Goal: Transaction & Acquisition: Purchase product/service

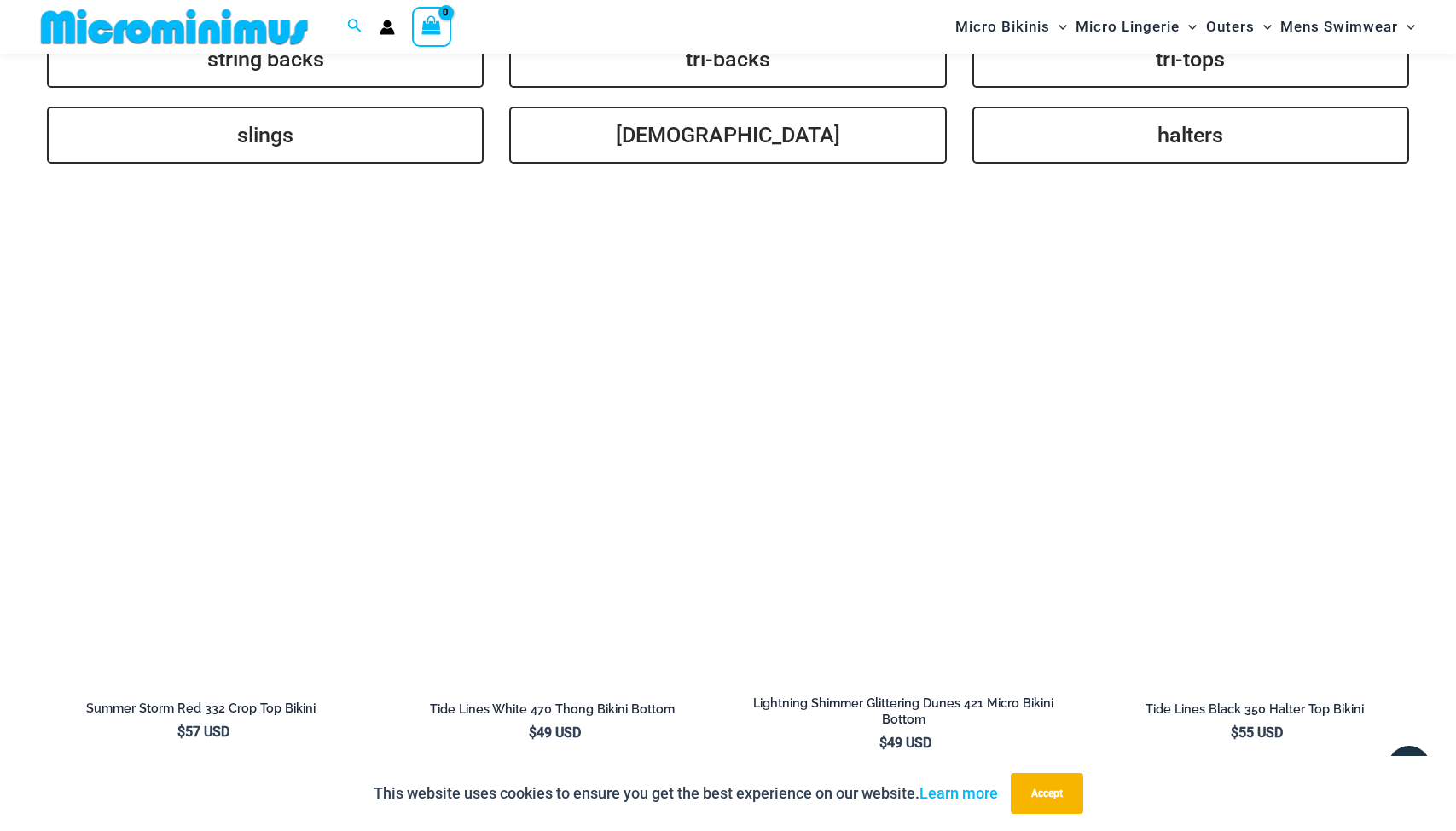
scroll to position [4139, 0]
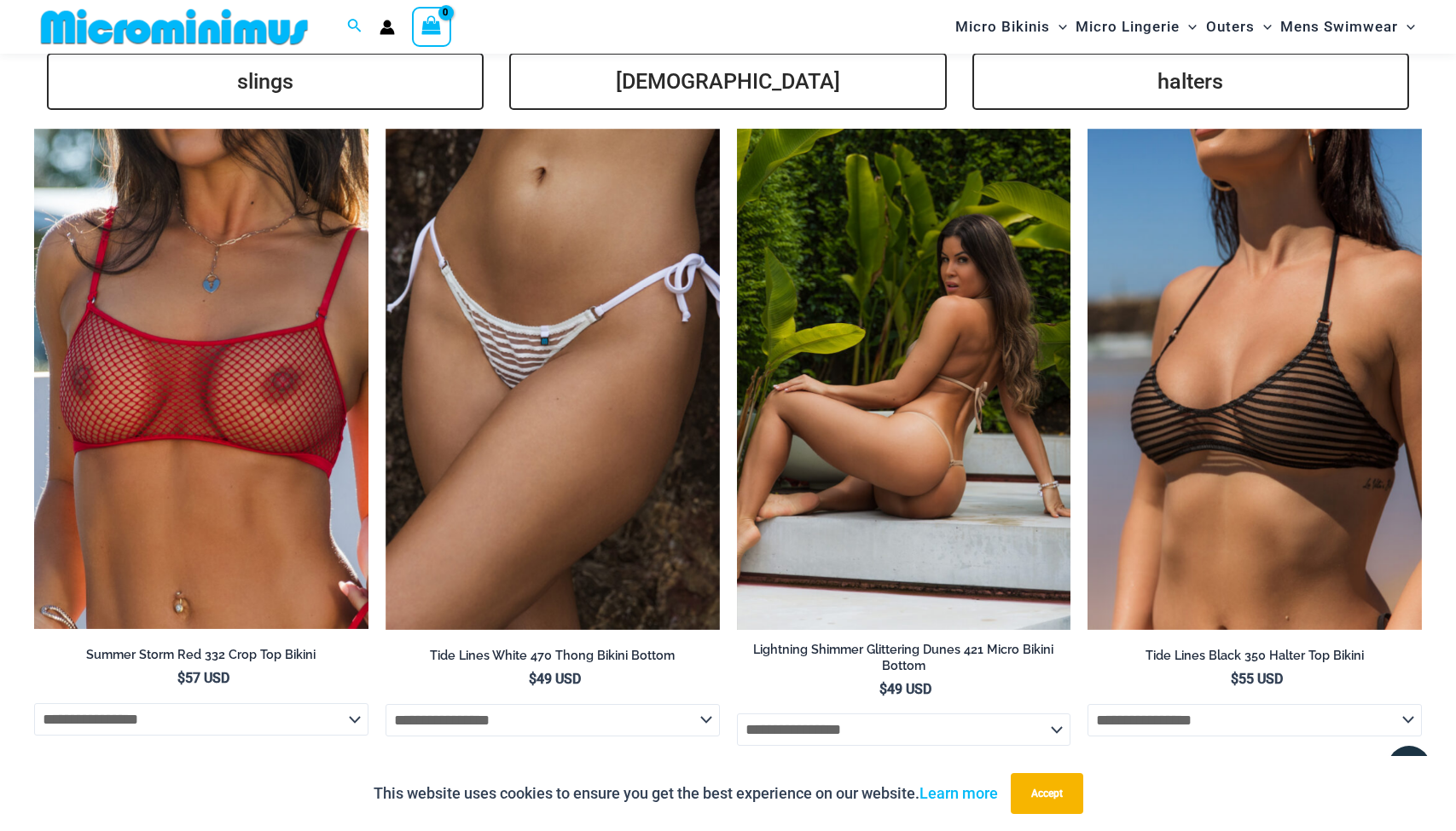
click at [896, 357] on img at bounding box center [904, 380] width 334 height 501
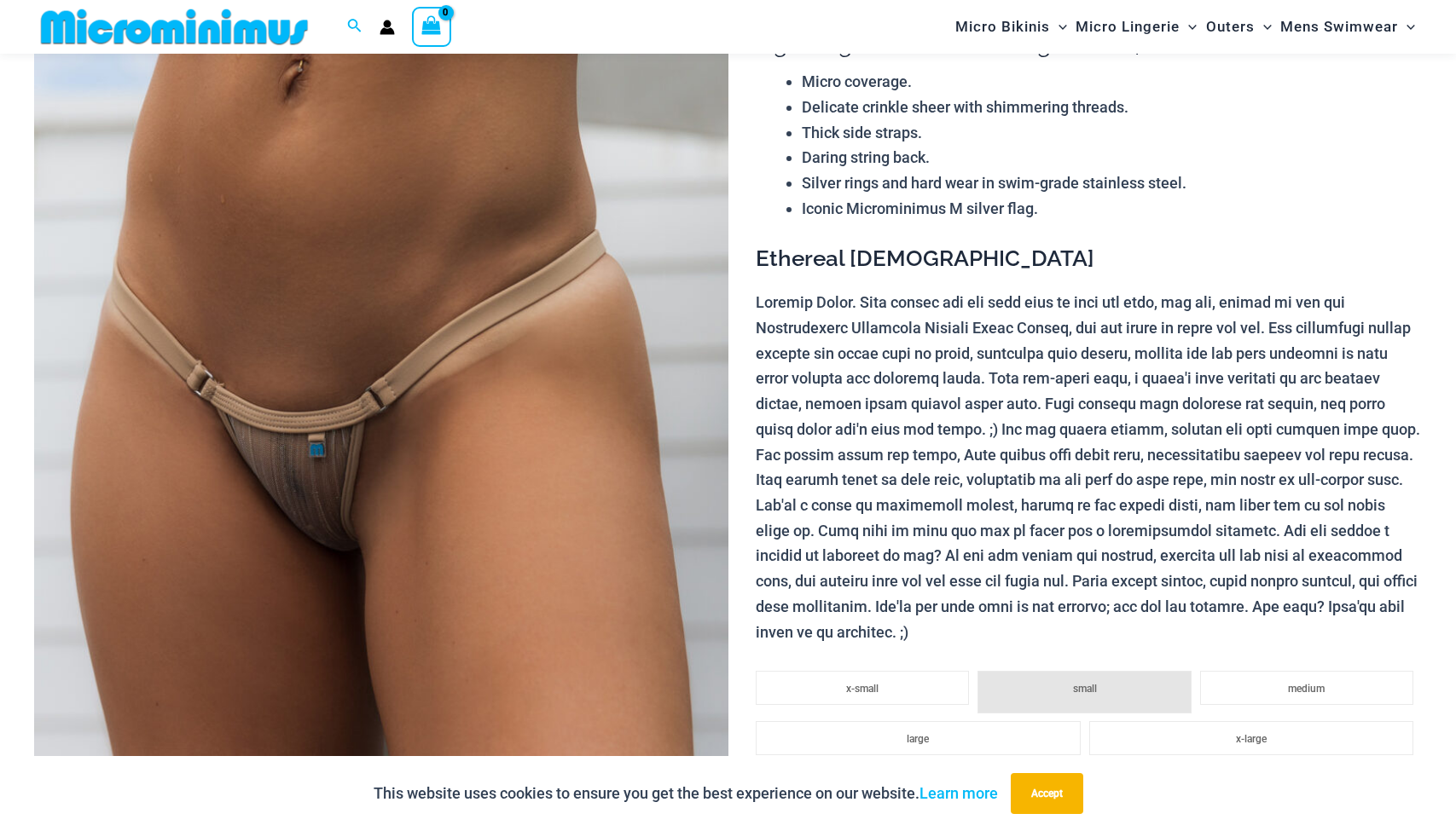
scroll to position [221, 0]
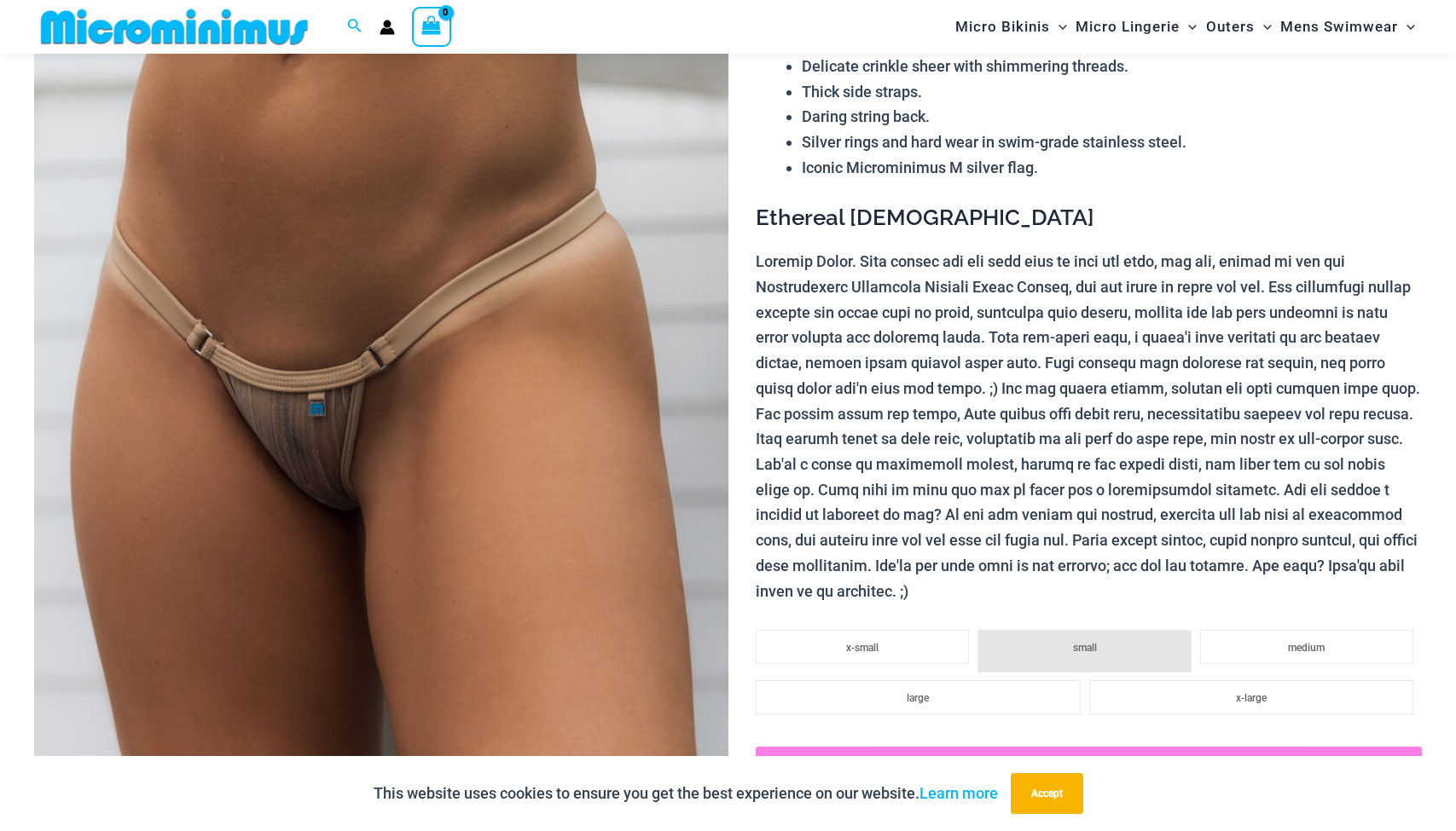
click at [384, 435] on img at bounding box center [381, 458] width 694 height 1040
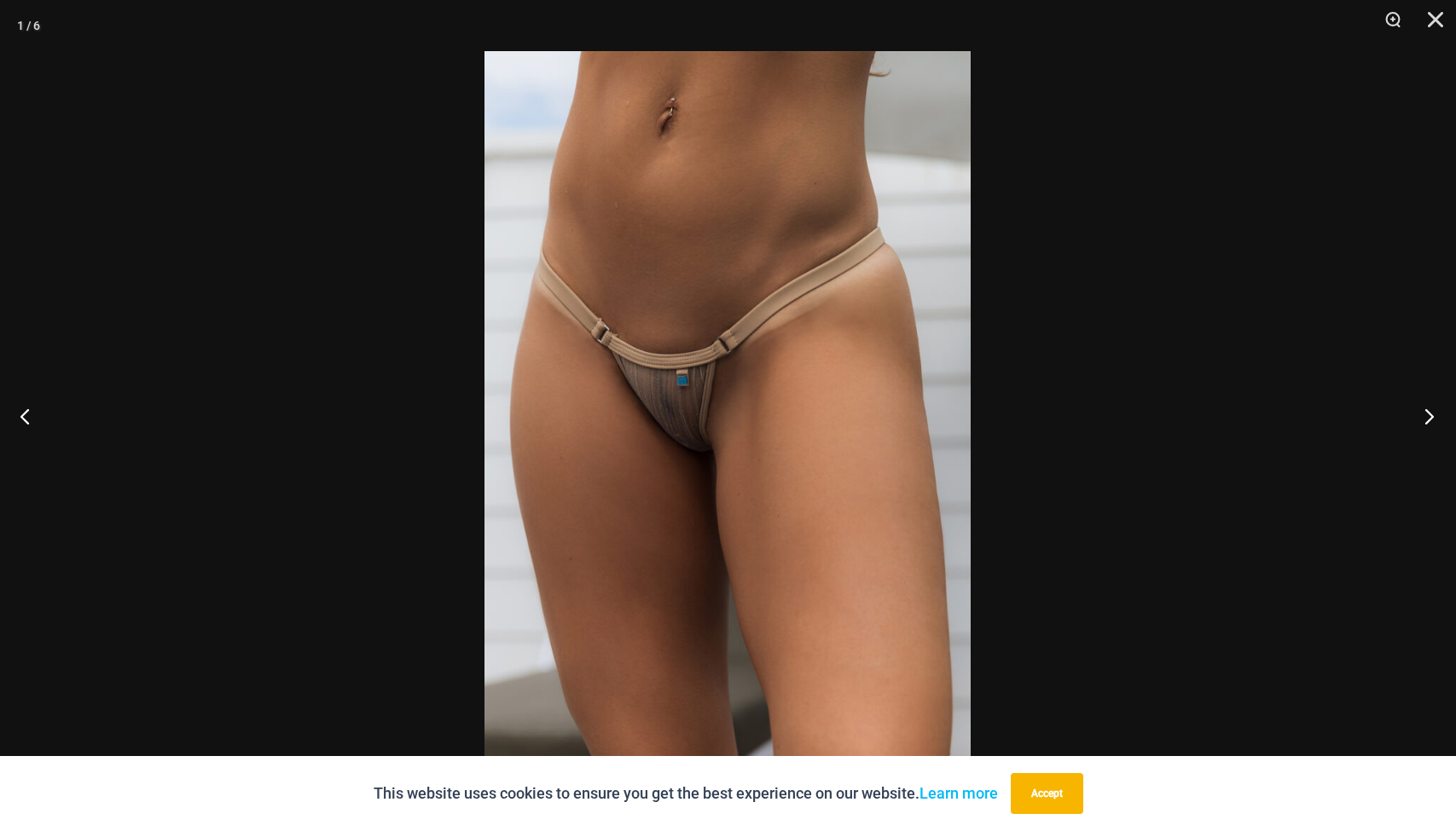
click at [1422, 420] on button "Next" at bounding box center [1424, 416] width 64 height 85
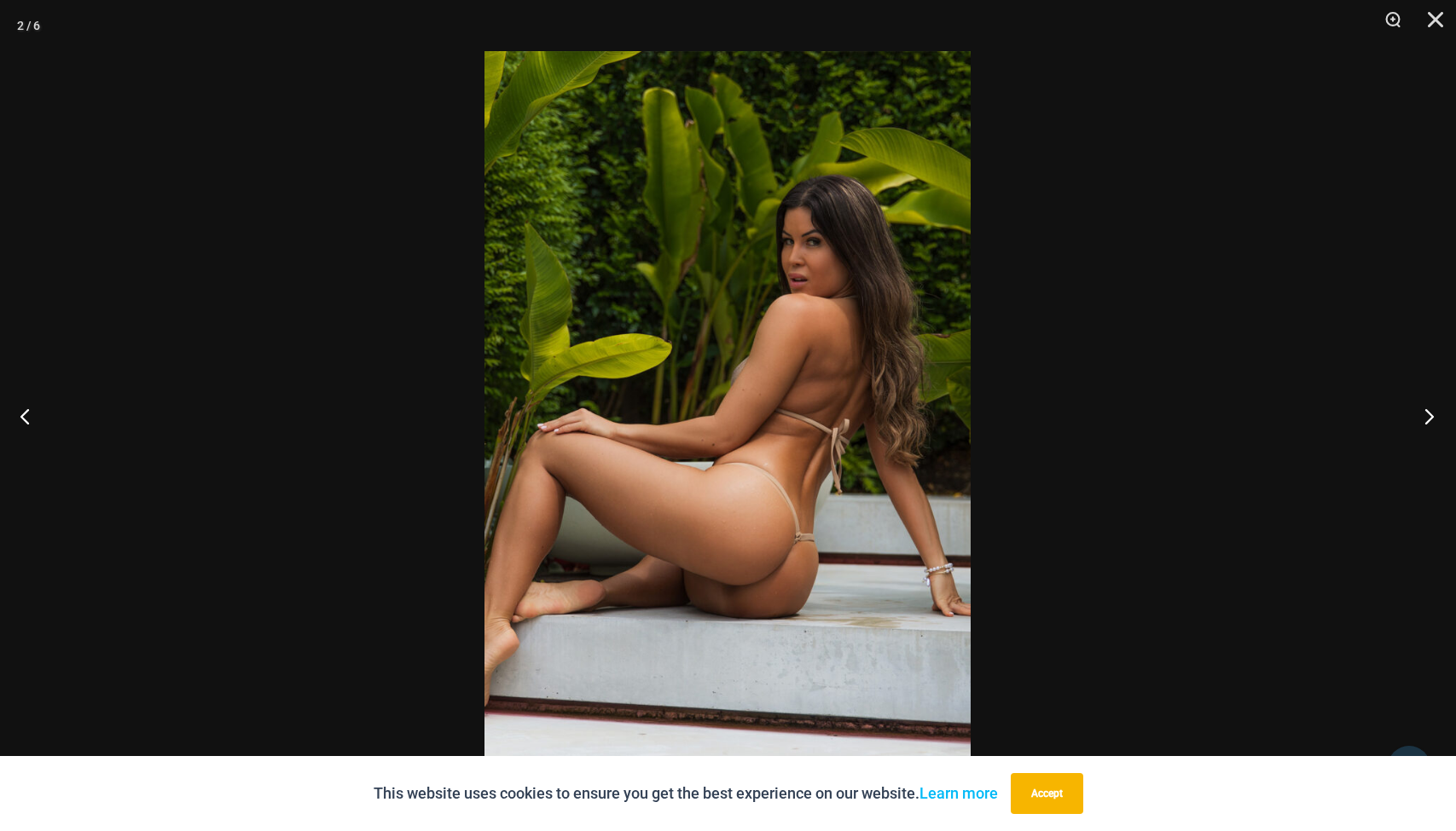
click at [1422, 420] on button "Next" at bounding box center [1424, 416] width 64 height 85
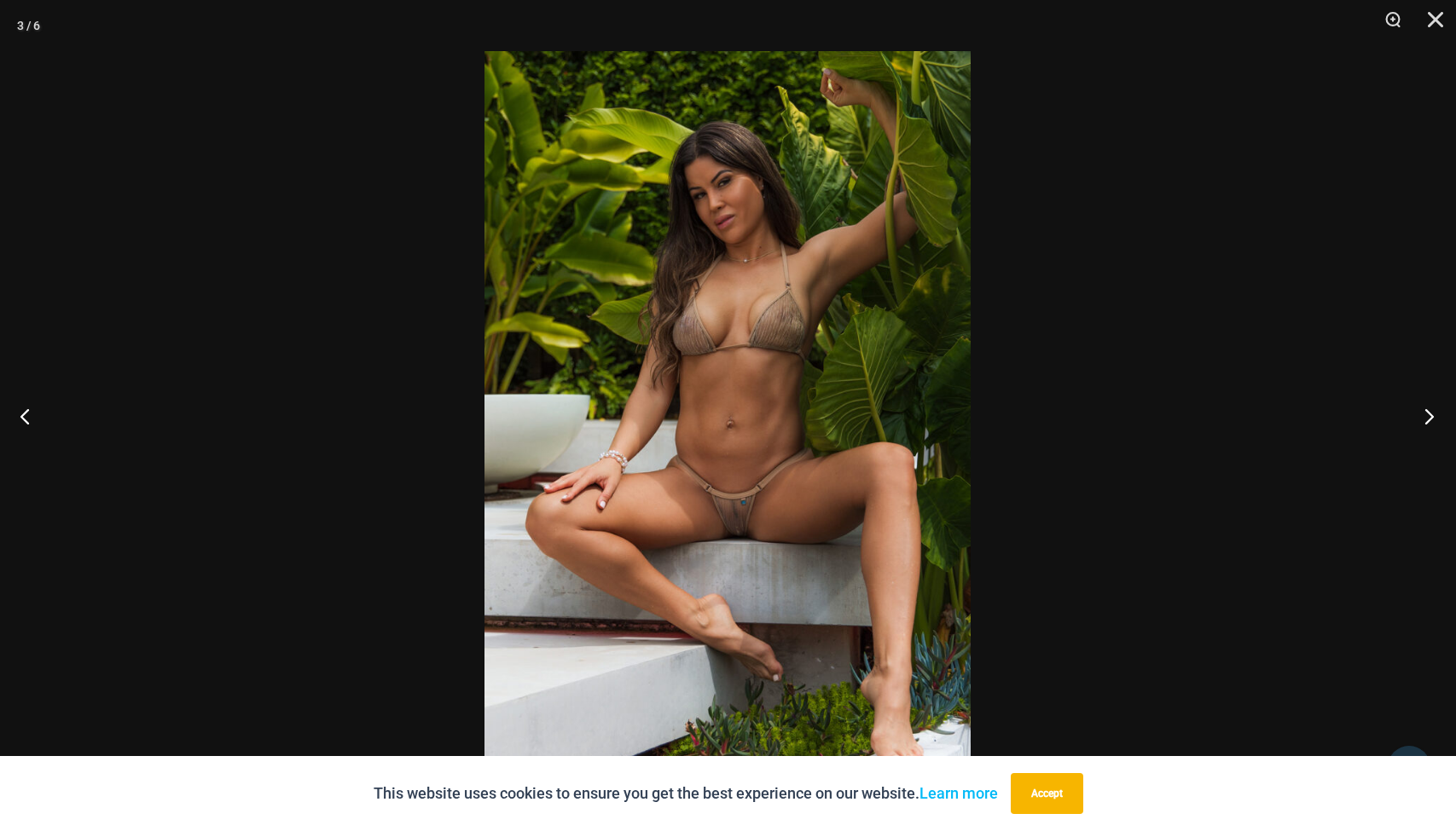
click at [1422, 420] on button "Next" at bounding box center [1424, 416] width 64 height 85
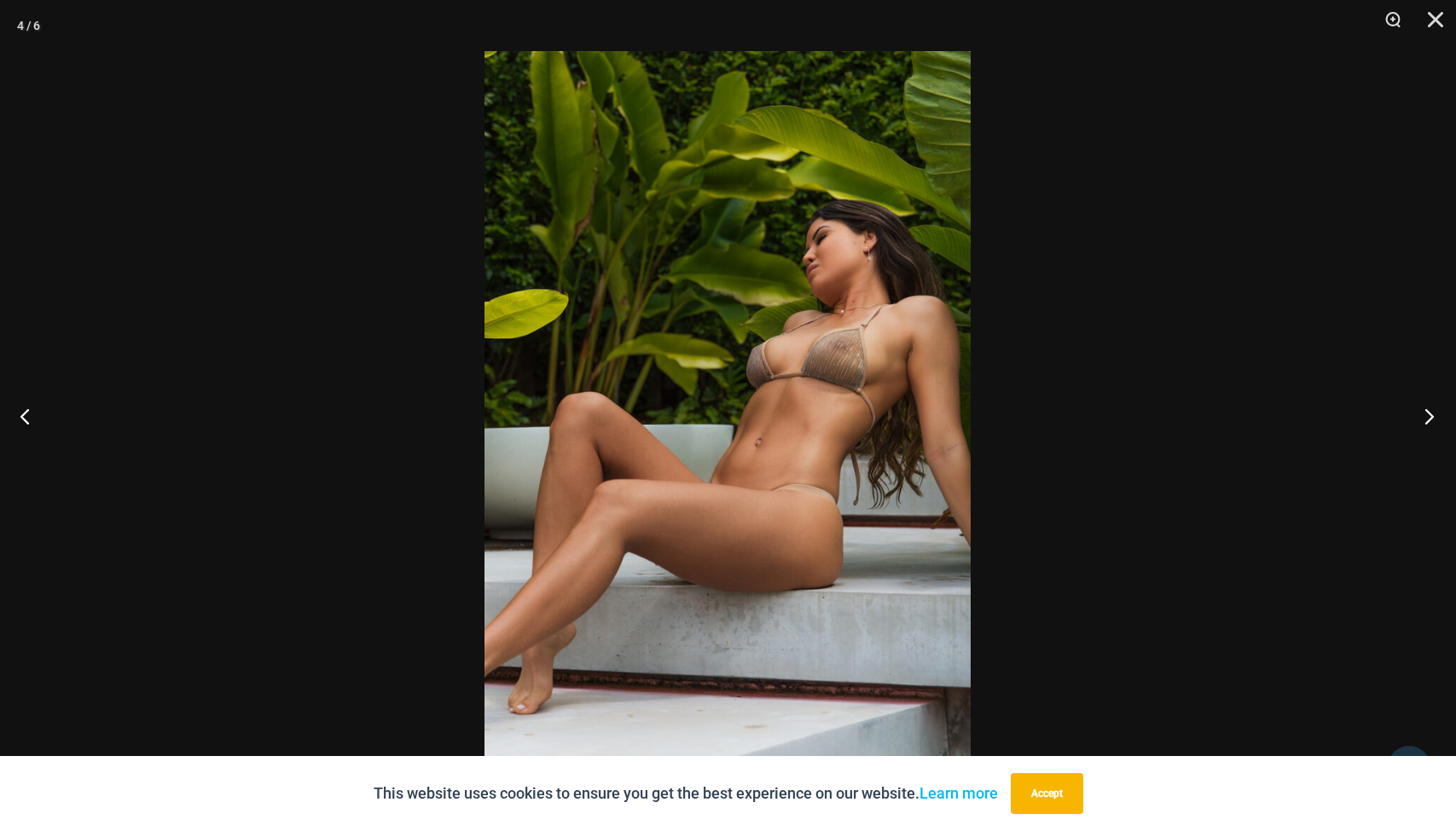
click at [1422, 420] on button "Next" at bounding box center [1424, 416] width 64 height 85
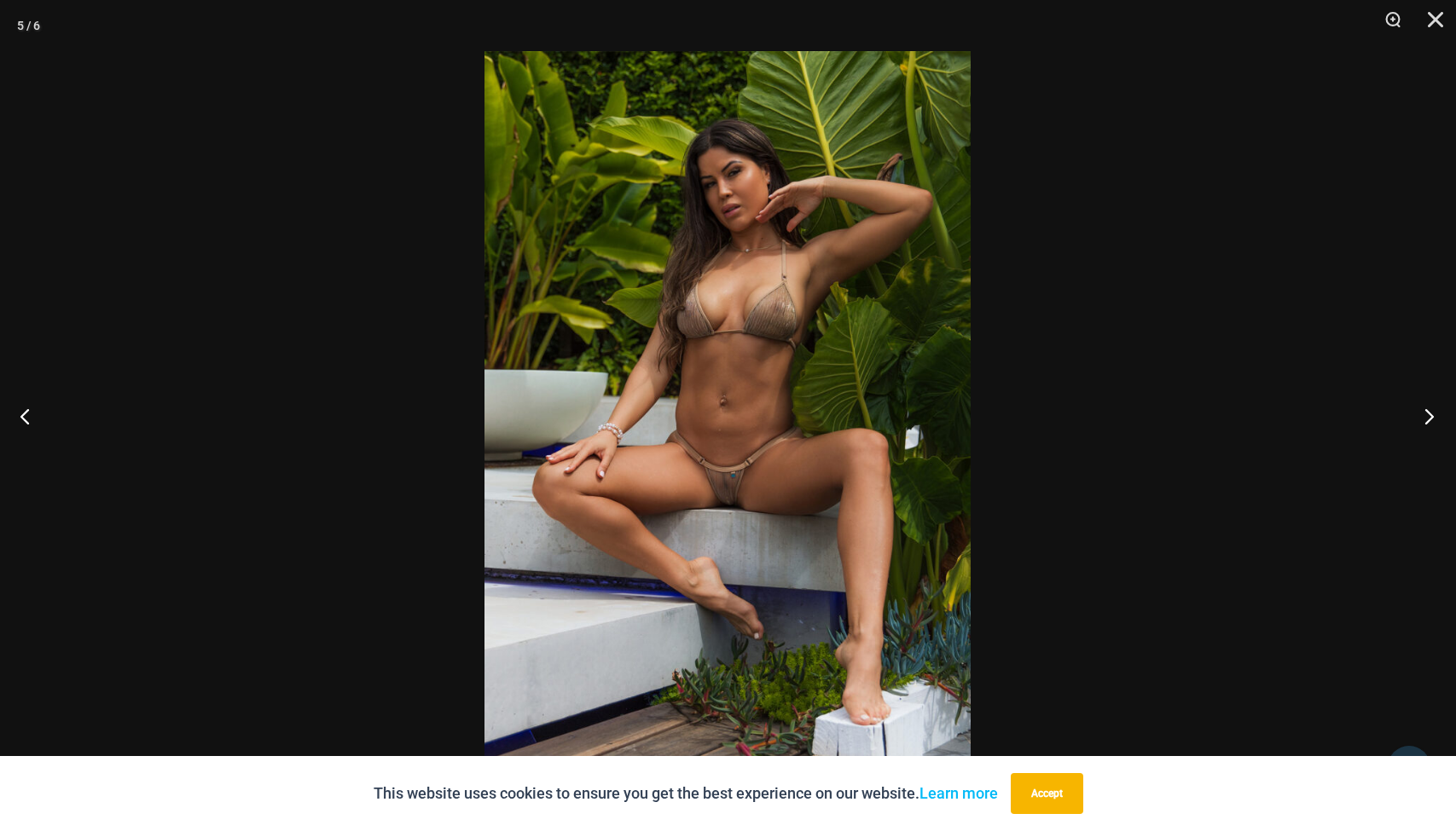
click at [1422, 420] on button "Next" at bounding box center [1424, 416] width 64 height 85
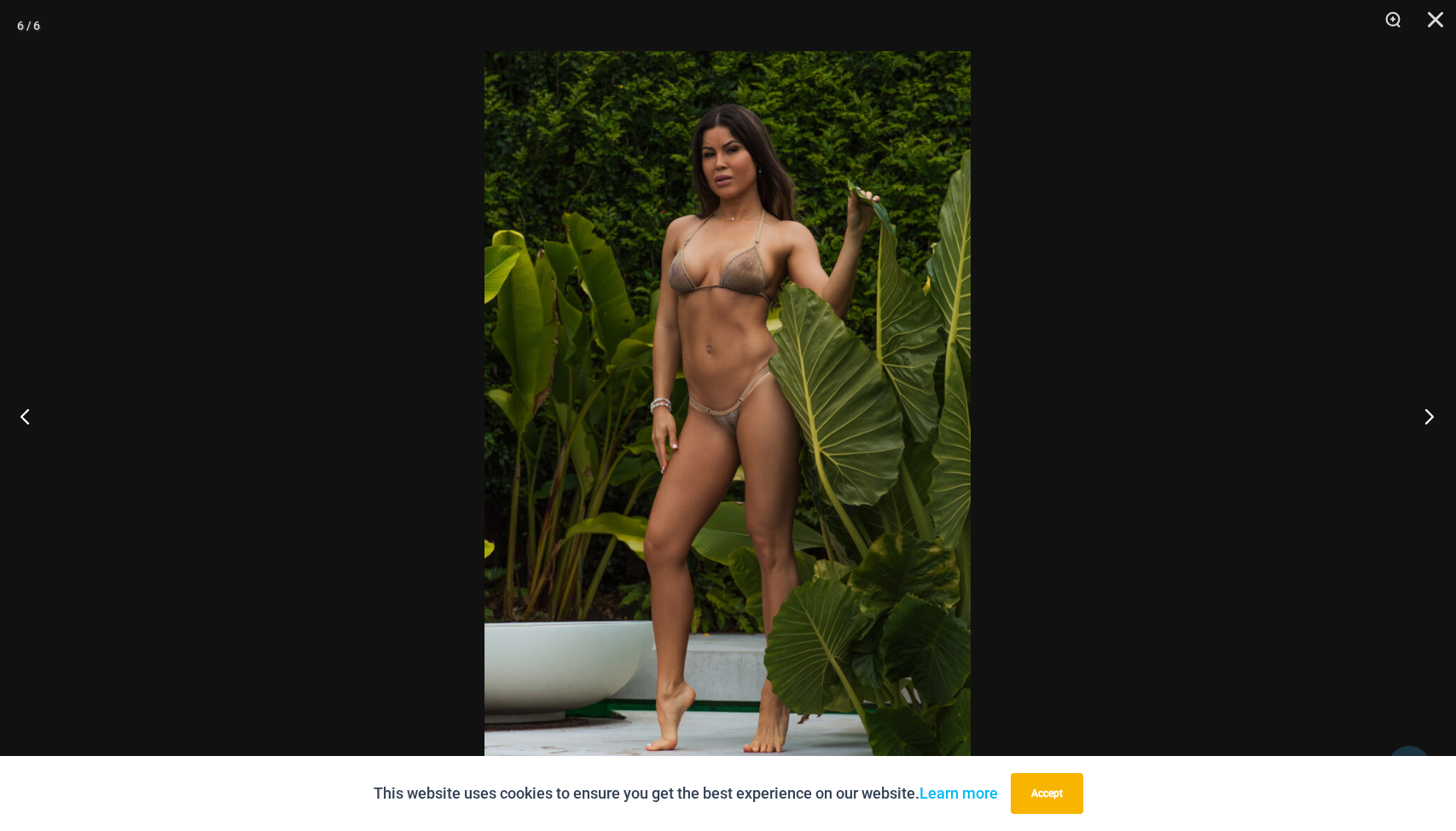
click at [1422, 420] on button "Next" at bounding box center [1424, 416] width 64 height 85
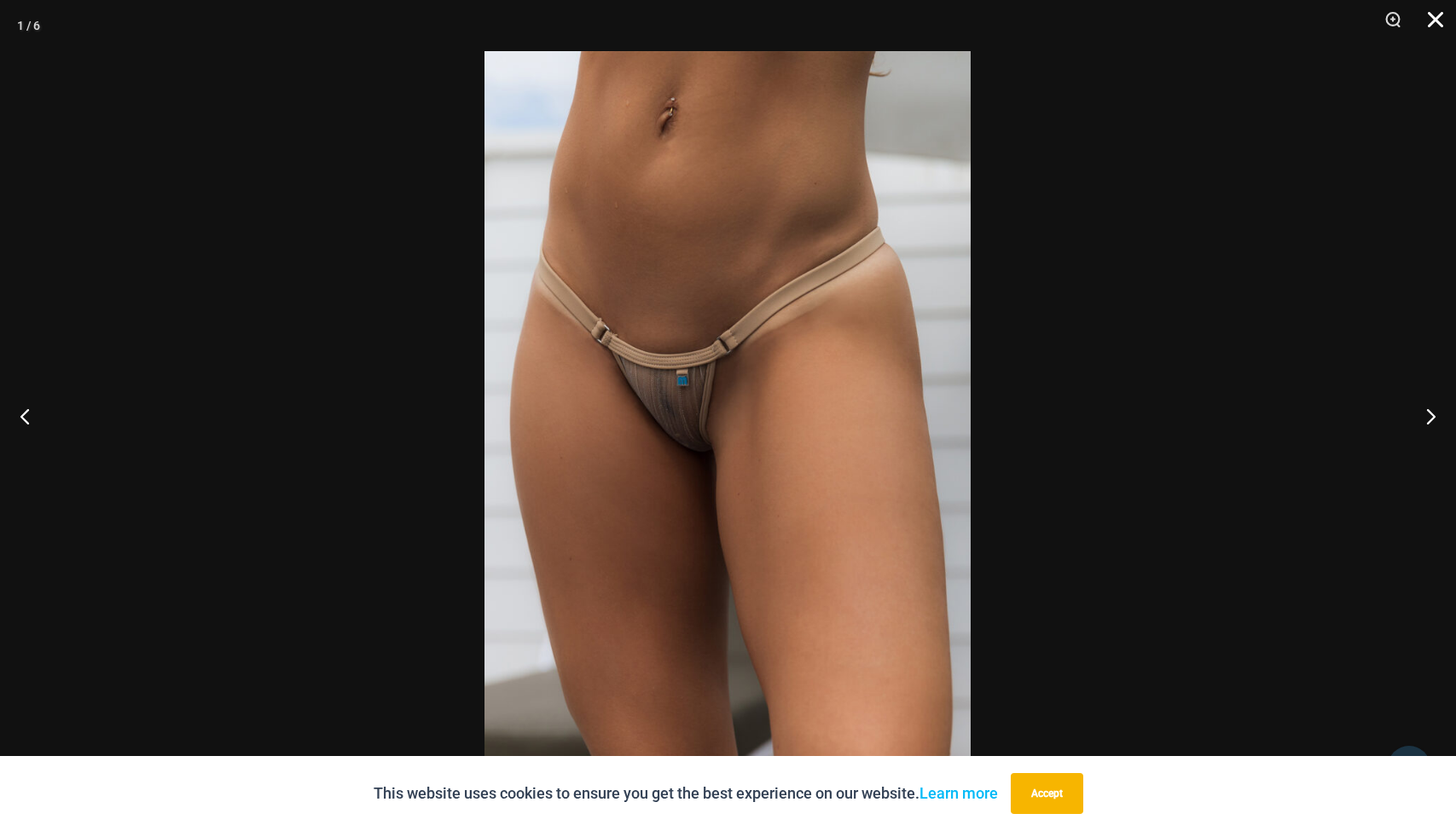
click at [1438, 28] on button "Close" at bounding box center [1429, 25] width 43 height 51
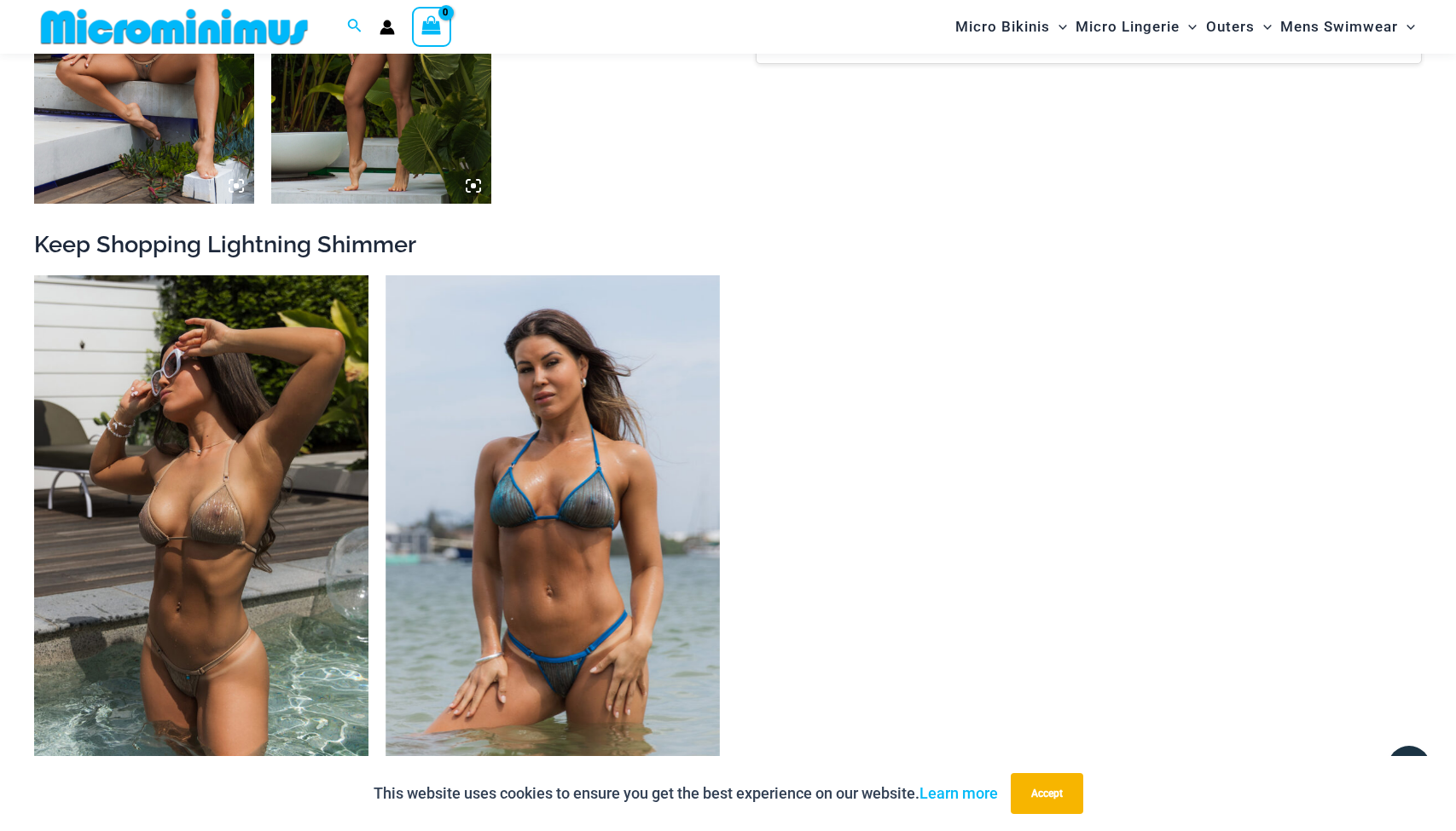
scroll to position [1812, 0]
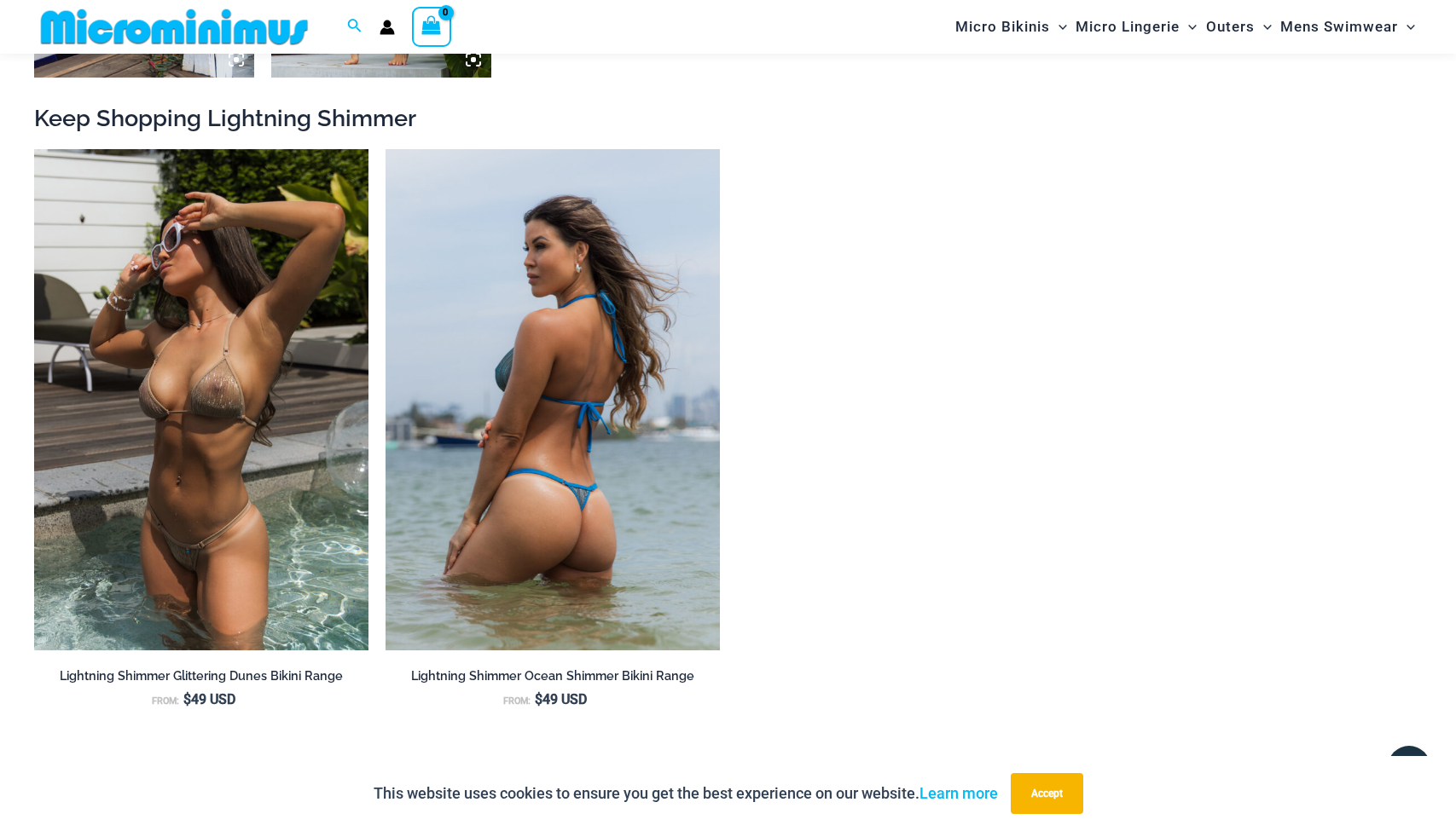
click at [713, 325] on img at bounding box center [553, 400] width 334 height 501
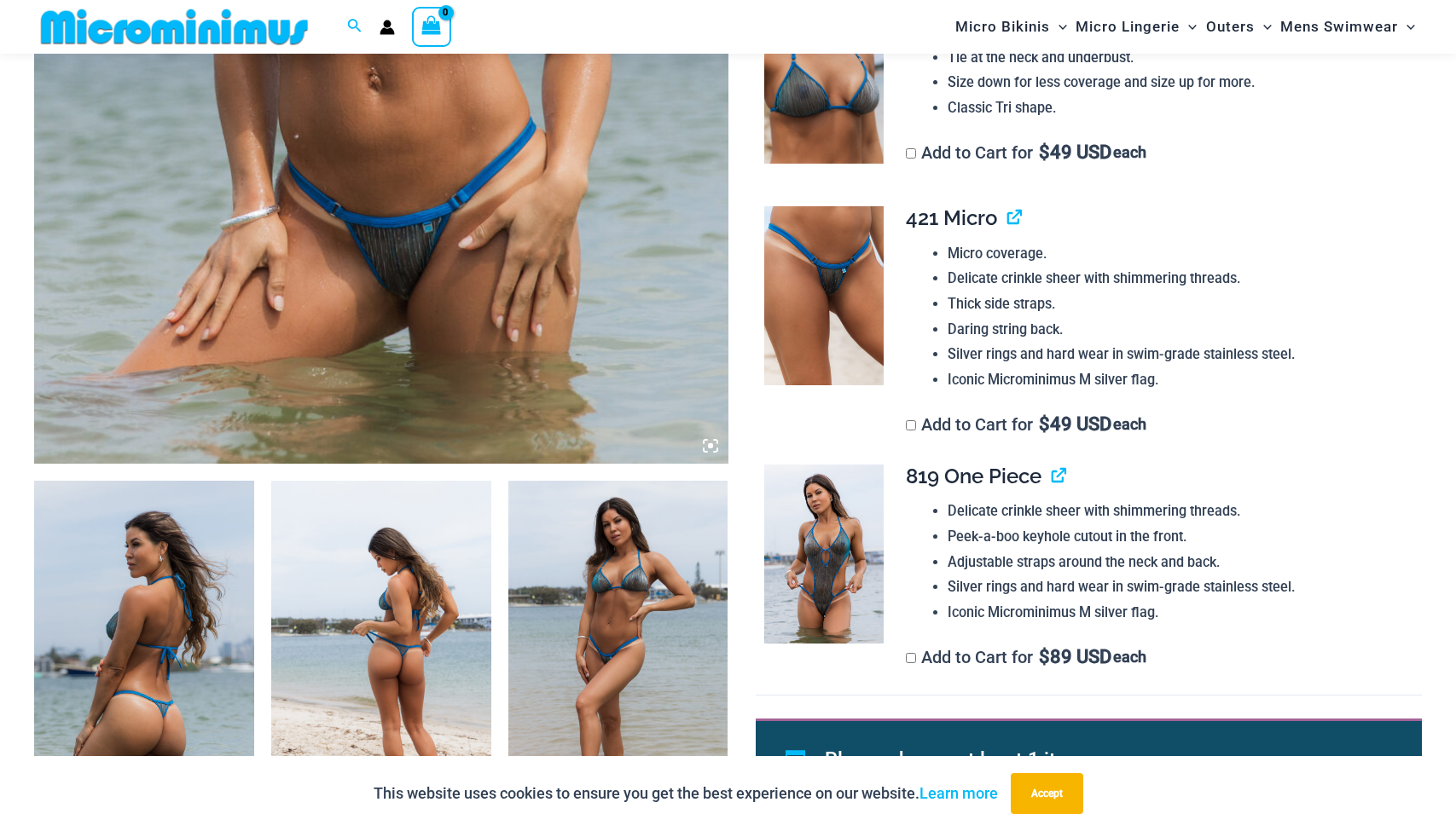
scroll to position [830, 0]
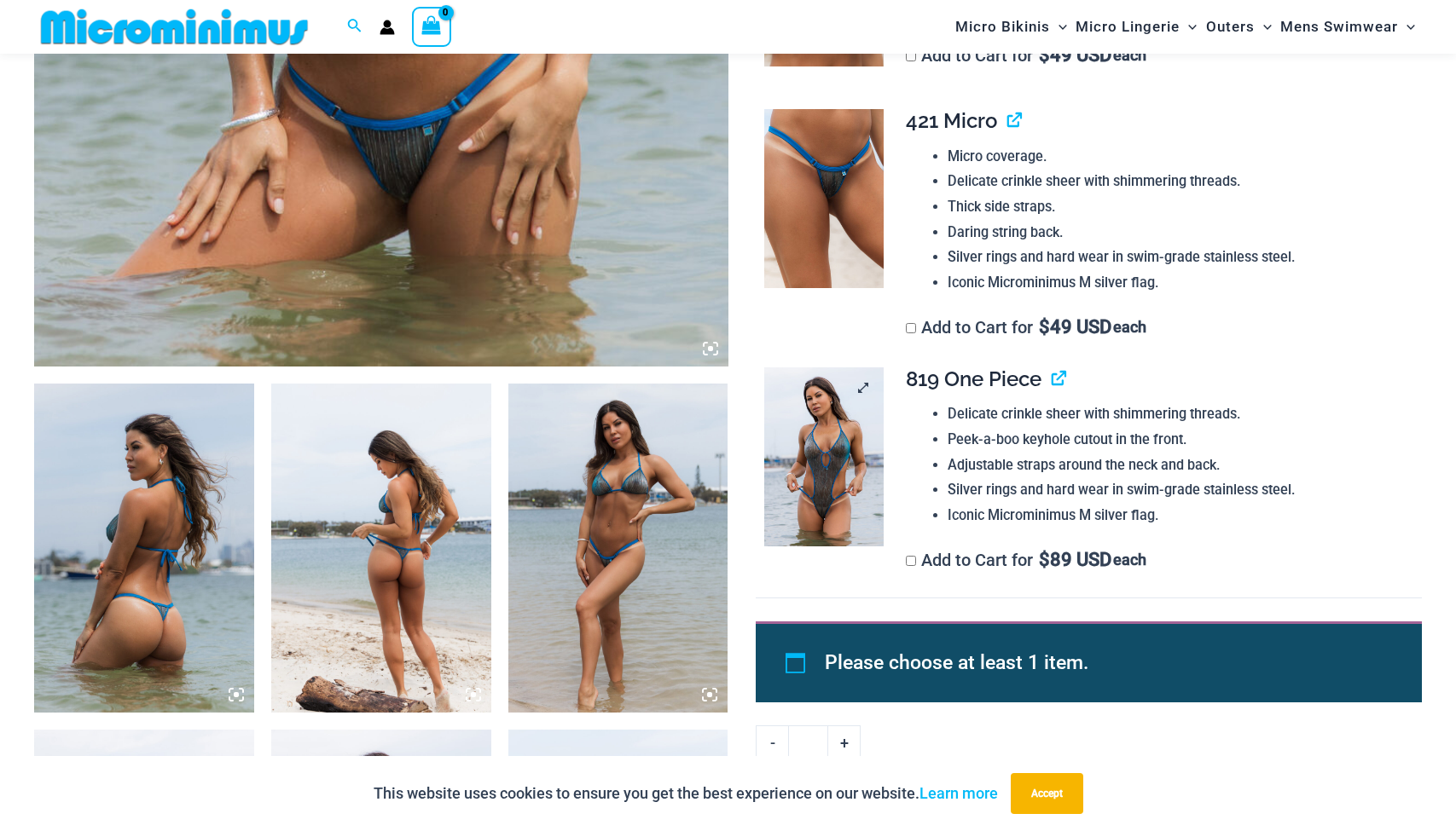
click at [836, 412] on img at bounding box center [823, 457] width 119 height 179
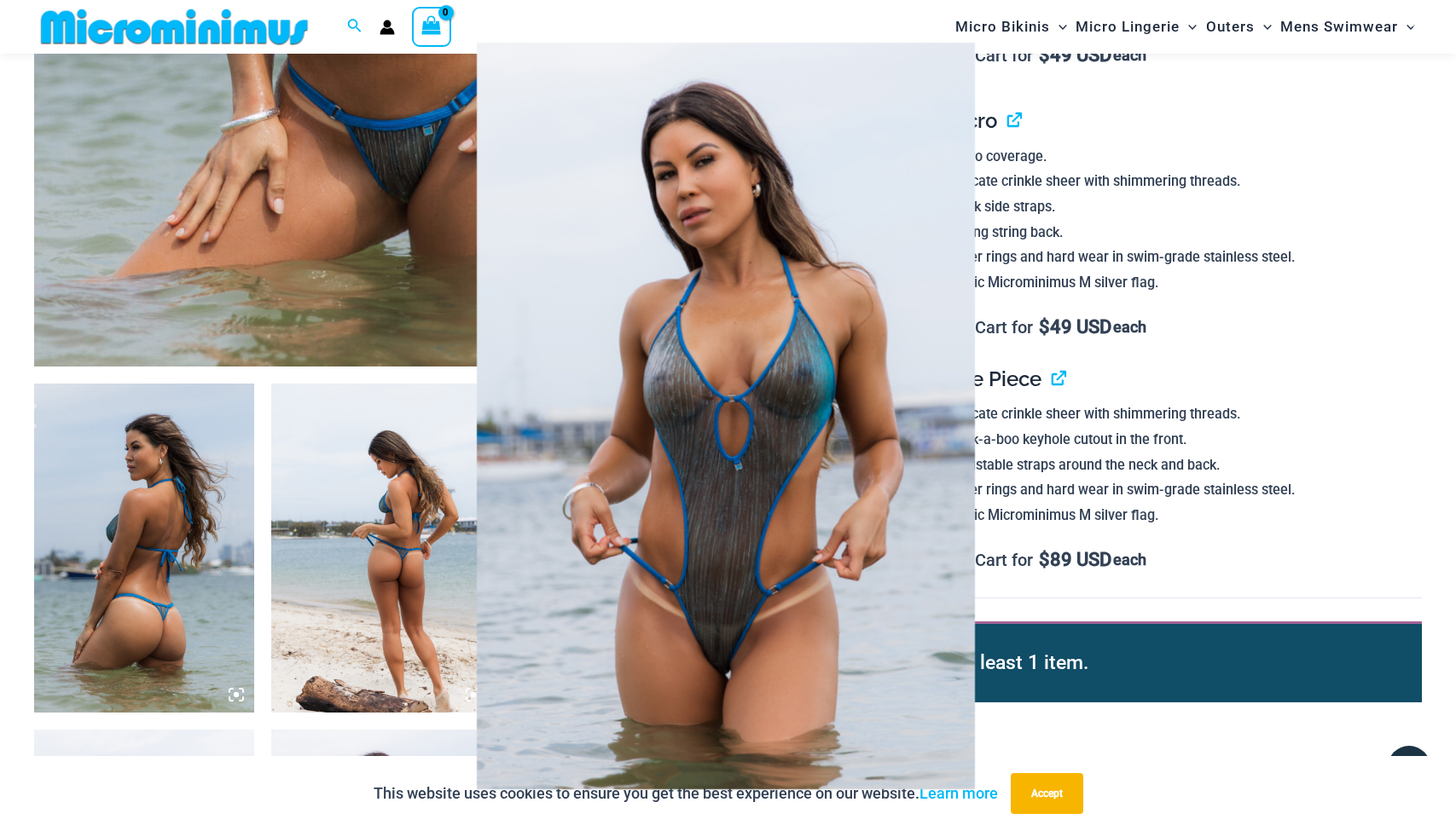
click at [701, 598] on img at bounding box center [725, 416] width 498 height 747
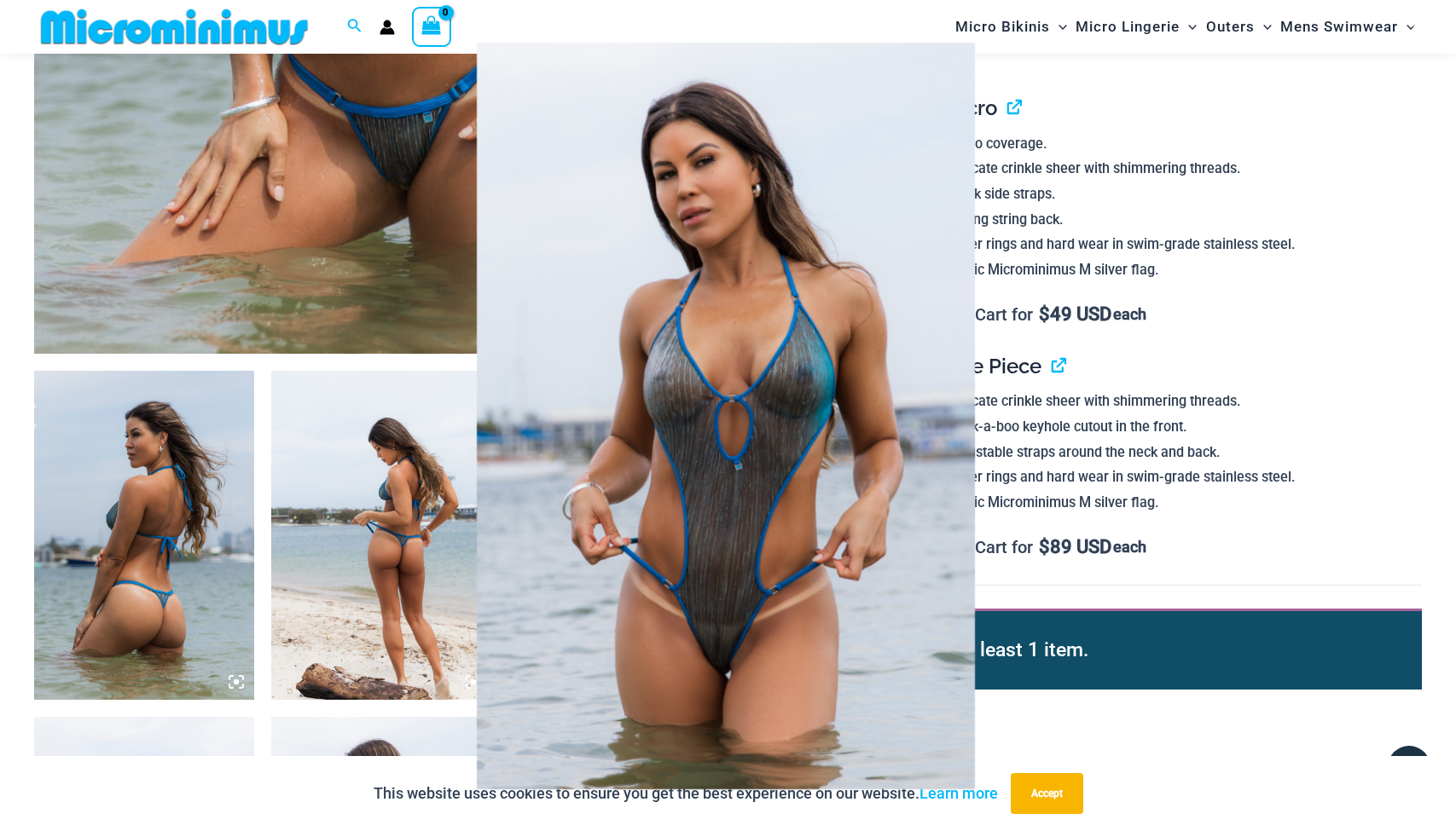
scroll to position [843, 0]
click at [1072, 426] on div at bounding box center [728, 416] width 1456 height 831
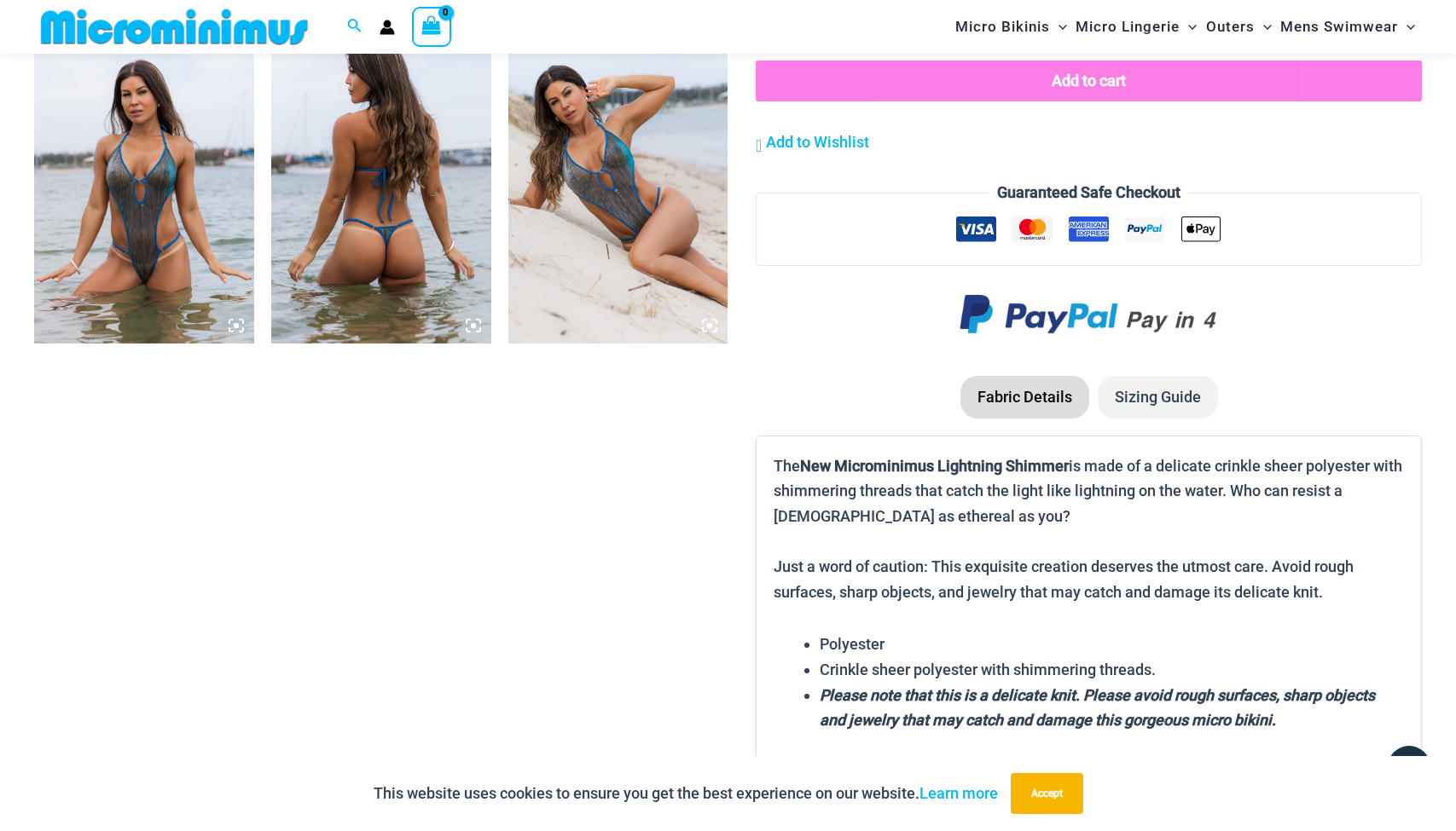
scroll to position [1572, 0]
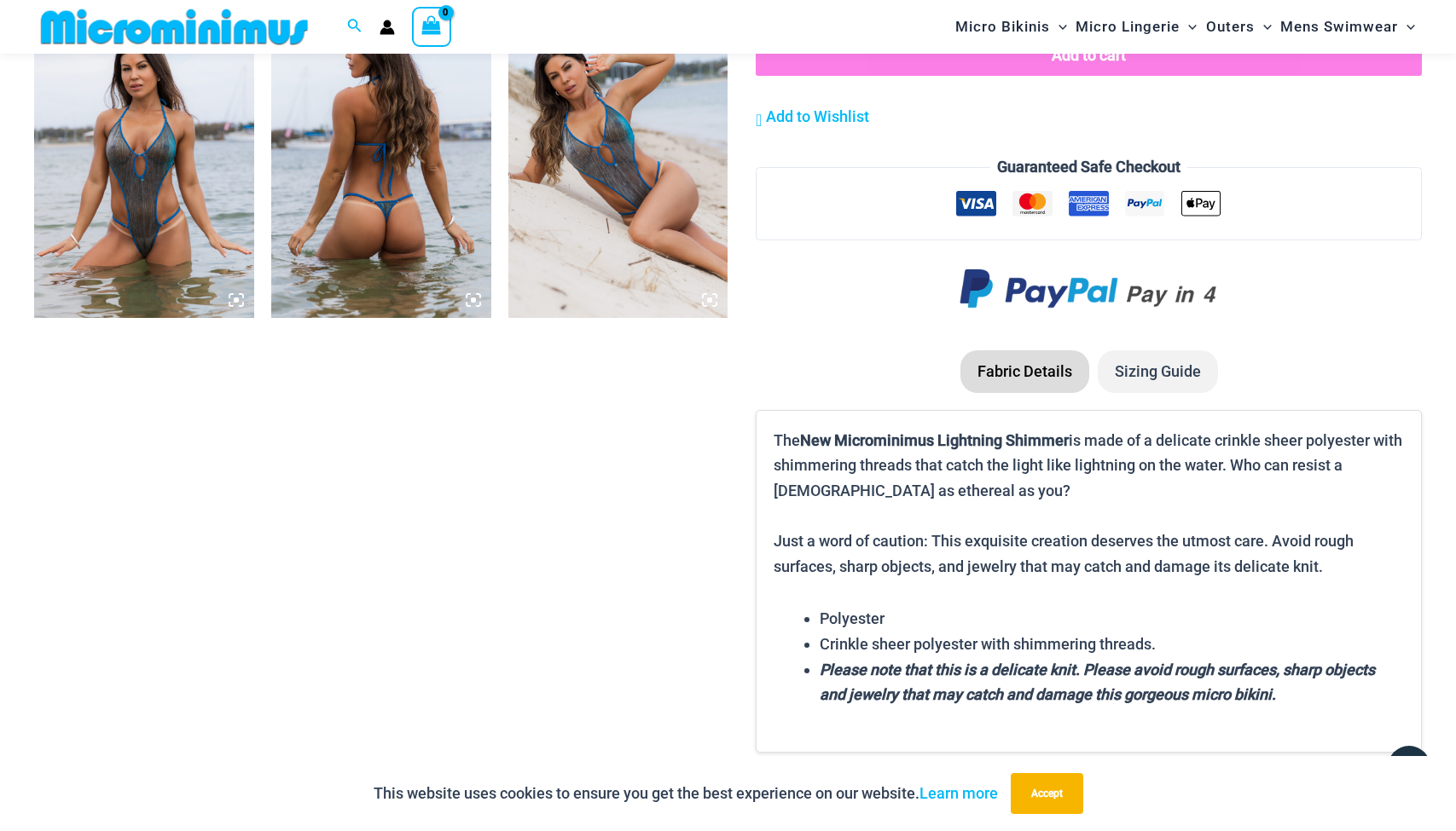
click at [178, 220] on img at bounding box center [143, 153] width 220 height 330
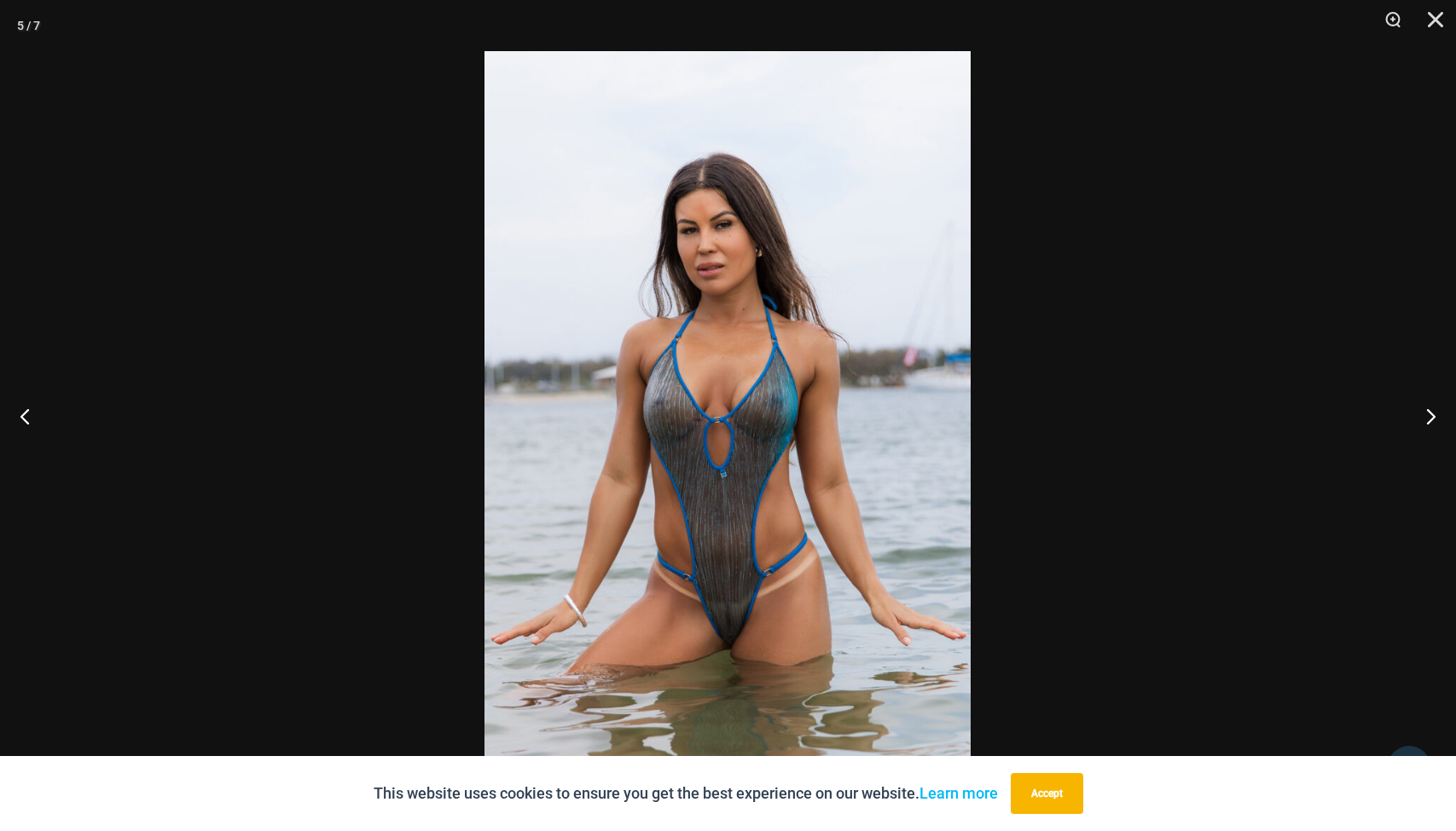
click at [748, 484] on img at bounding box center [727, 415] width 486 height 729
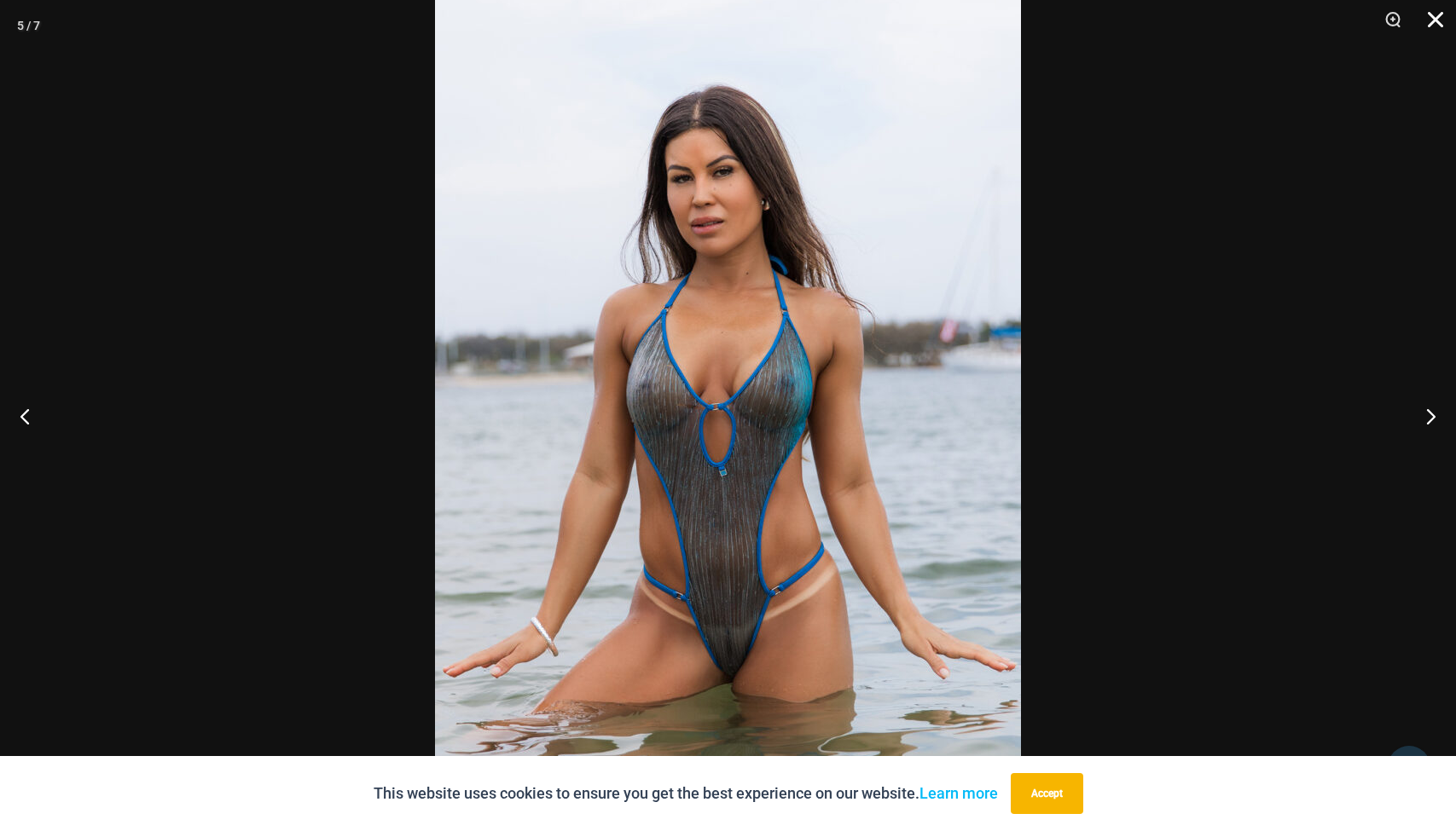
click at [1436, 15] on button "Close" at bounding box center [1429, 25] width 43 height 51
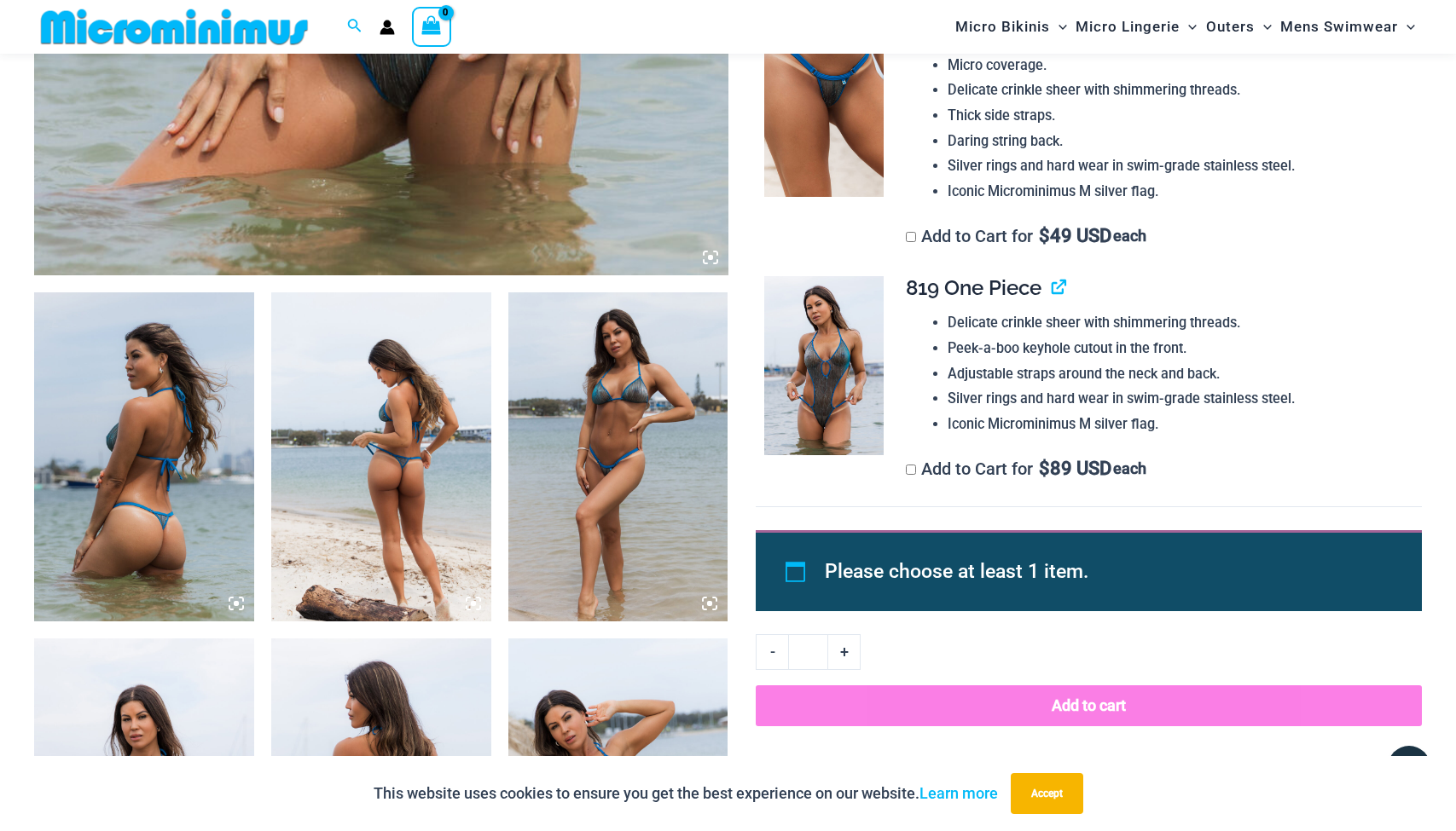
scroll to position [905, 0]
